Goal: Transaction & Acquisition: Book appointment/travel/reservation

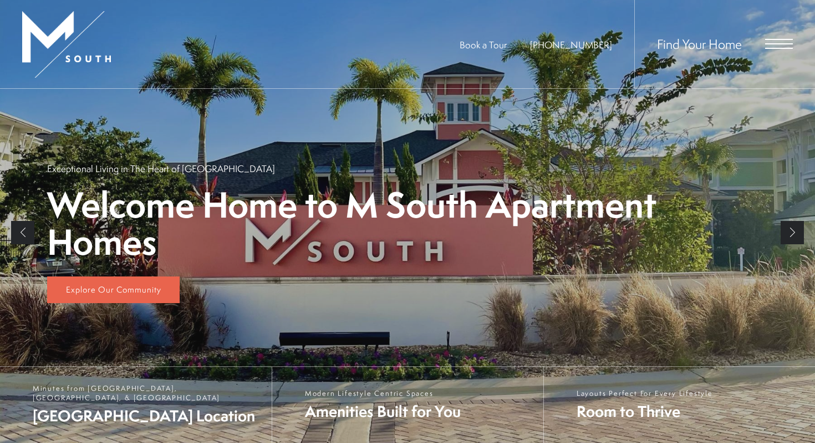
click at [786, 43] on div "Find Your Home" at bounding box center [713, 44] width 159 height 88
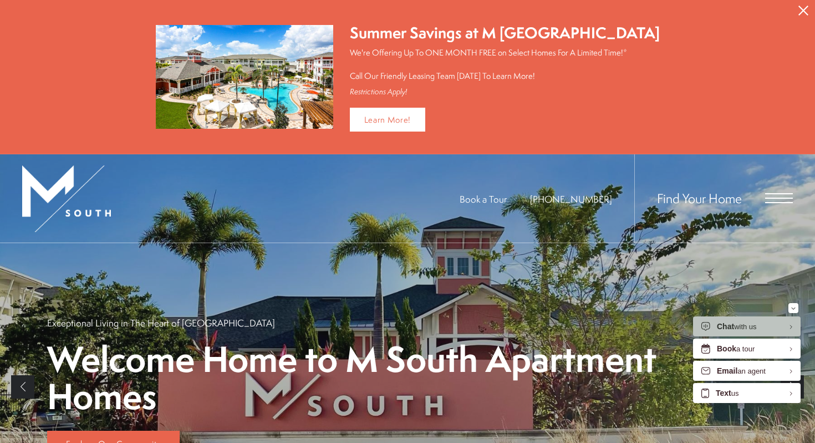
click at [806, 5] on button "Proceed To Website" at bounding box center [803, 10] width 23 height 21
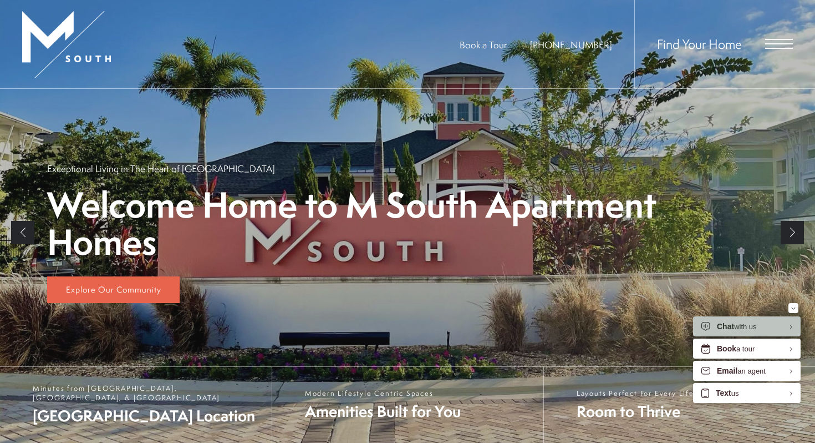
click at [776, 43] on span "Open Menu" at bounding box center [779, 43] width 28 height 1
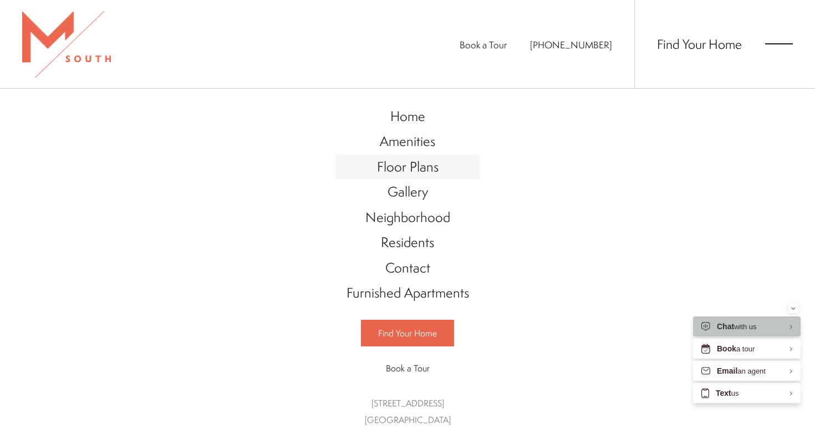
click at [412, 162] on span "Floor Plans" at bounding box center [408, 166] width 62 height 19
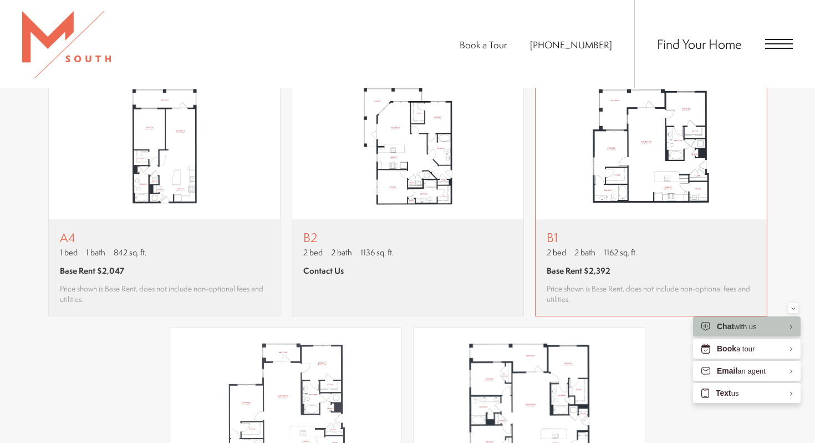
scroll to position [1038, 0]
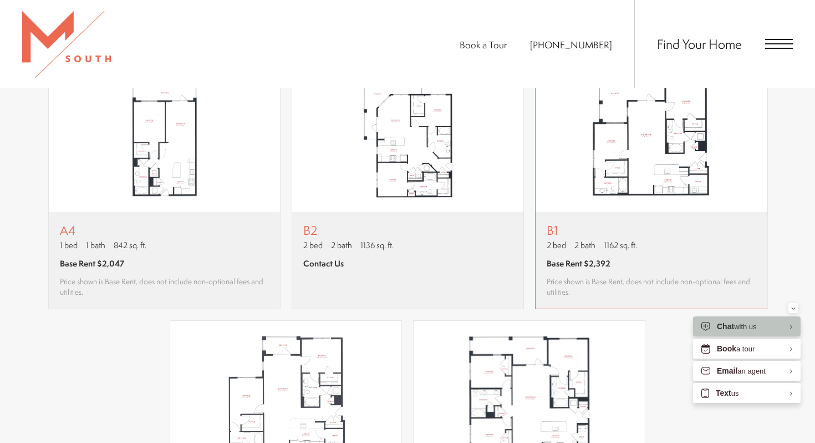
click at [626, 254] on div "B1 2 bed 2 bath 1162 sq. ft. Base Rent $2,392 Price shown is Base Rent, does no…" at bounding box center [651, 260] width 209 height 74
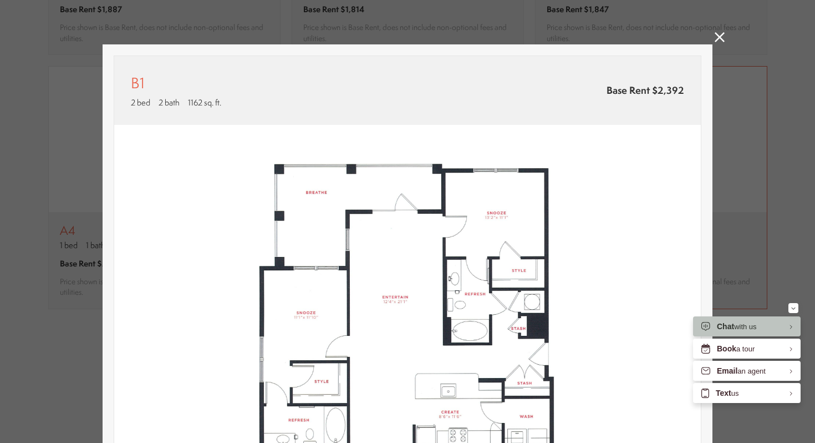
scroll to position [209, 0]
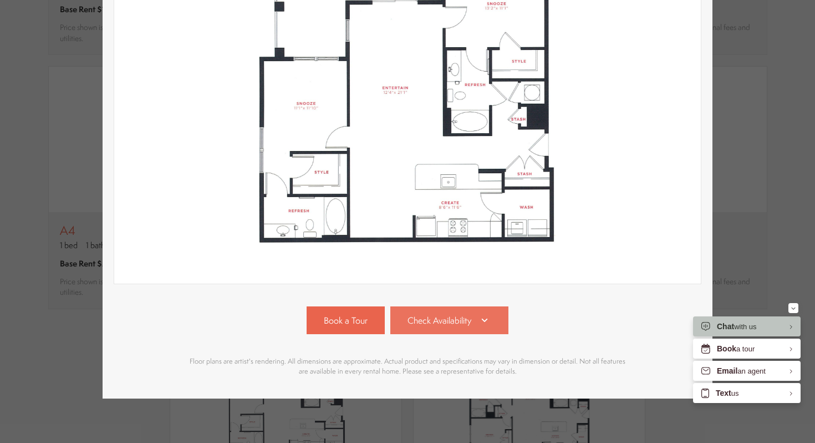
click at [501, 324] on link "Check Availability" at bounding box center [449, 320] width 119 height 28
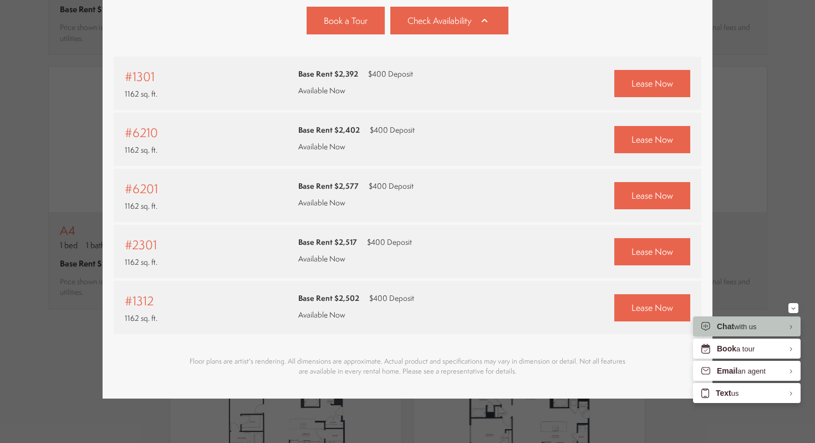
scroll to position [0, 0]
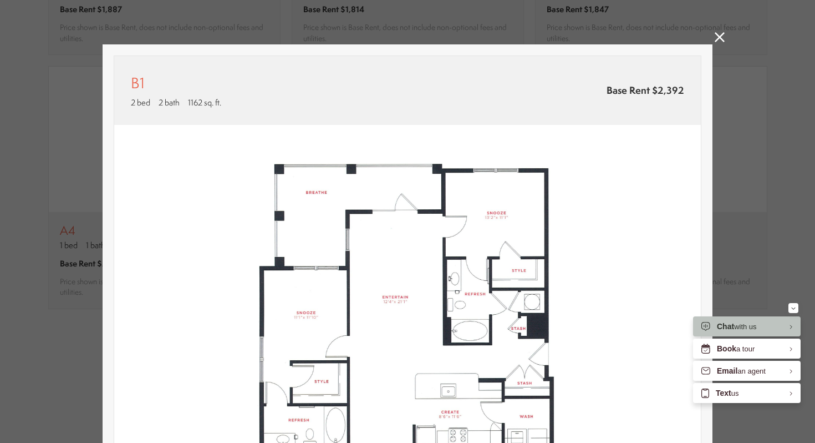
click at [715, 35] on icon at bounding box center [720, 37] width 10 height 10
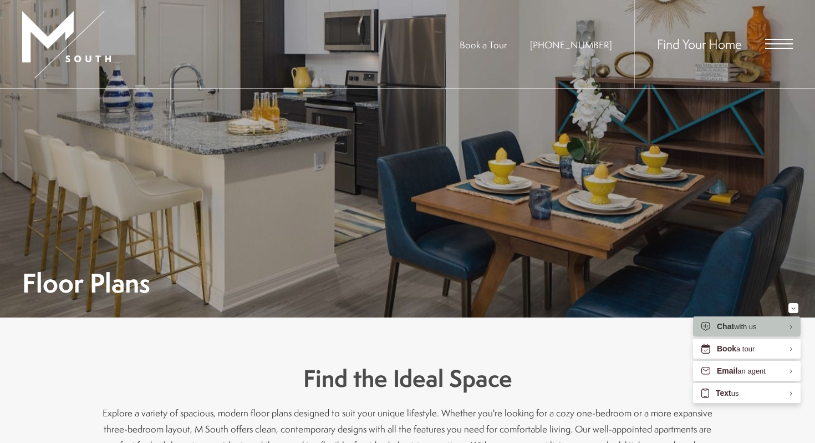
click at [47, 24] on img at bounding box center [66, 44] width 89 height 67
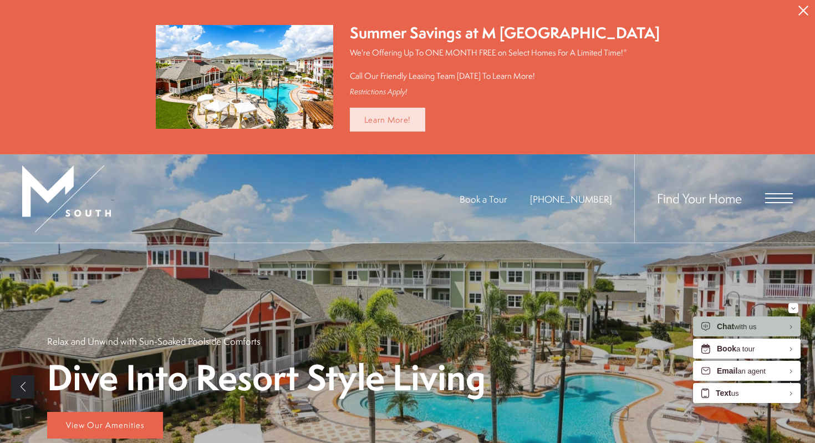
click at [424, 117] on link "Learn More!" at bounding box center [388, 120] width 76 height 24
